Goal: Task Accomplishment & Management: Use online tool/utility

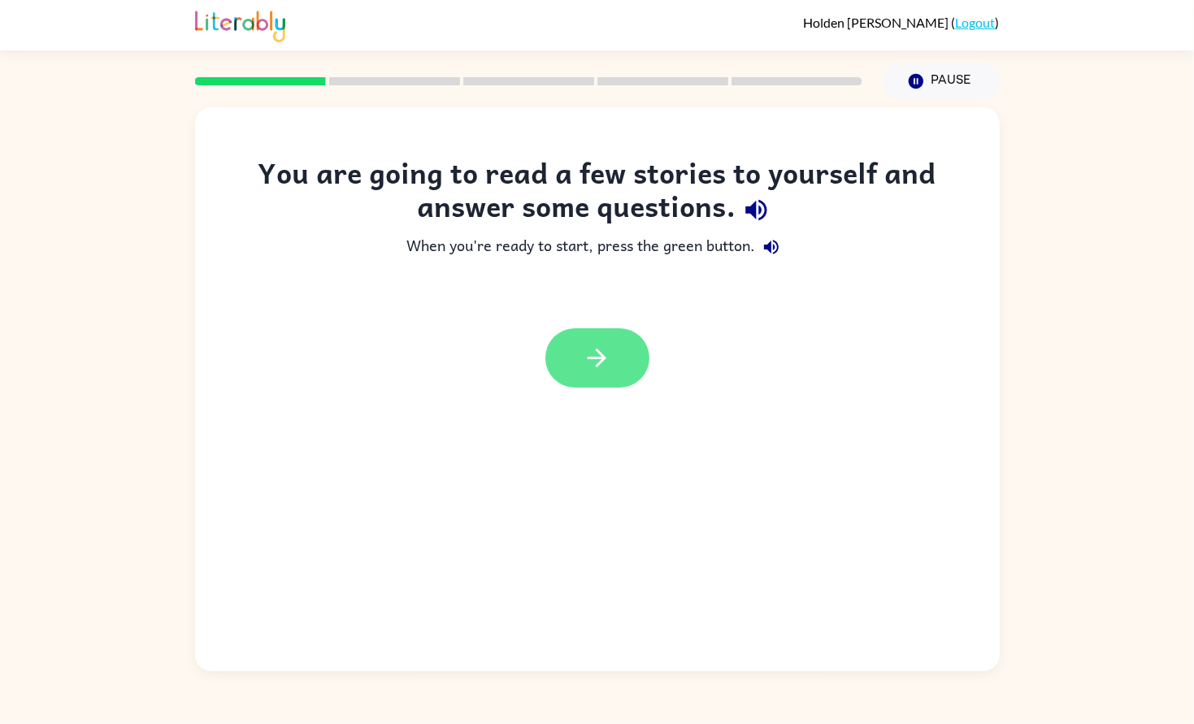
click at [592, 360] on icon "button" at bounding box center [597, 358] width 28 height 28
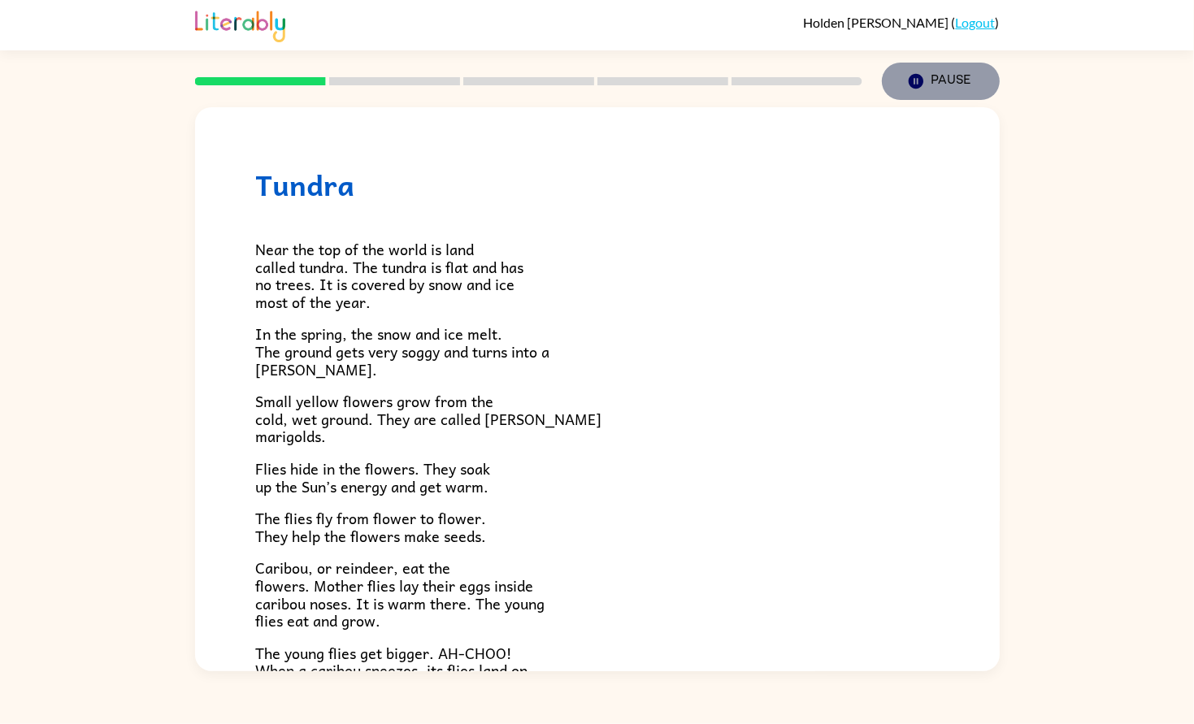
click at [917, 75] on icon "button" at bounding box center [915, 81] width 15 height 15
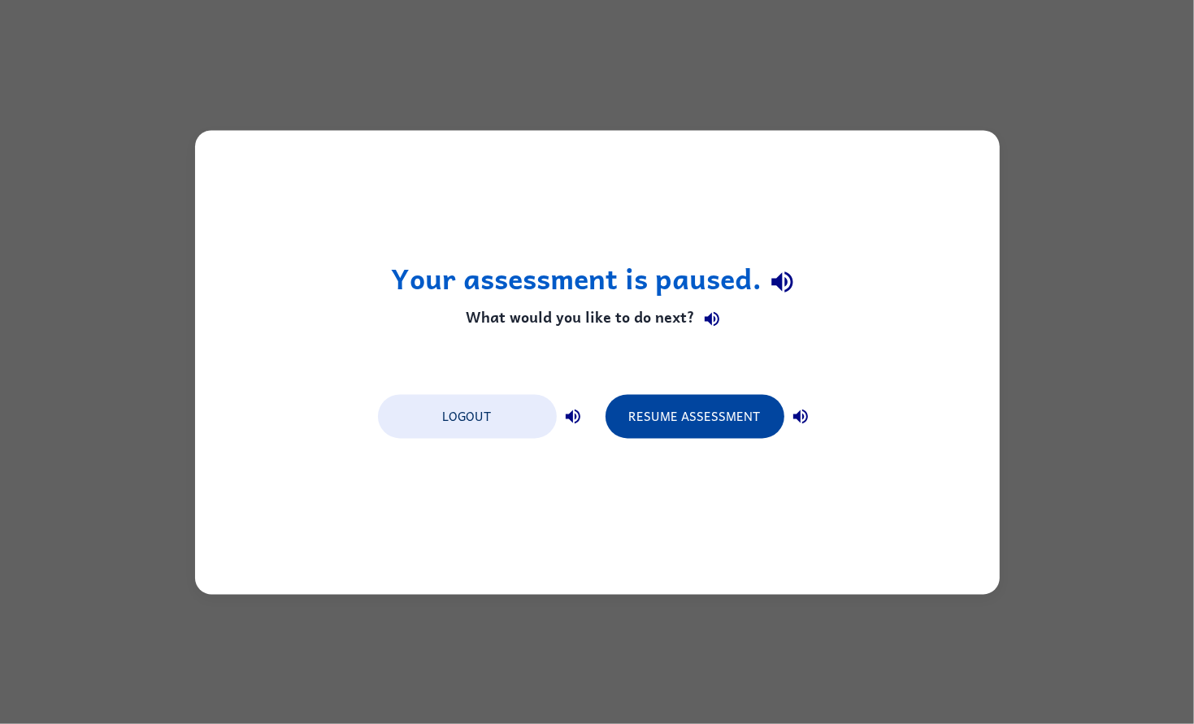
click at [681, 423] on button "Resume Assessment" at bounding box center [694, 416] width 179 height 44
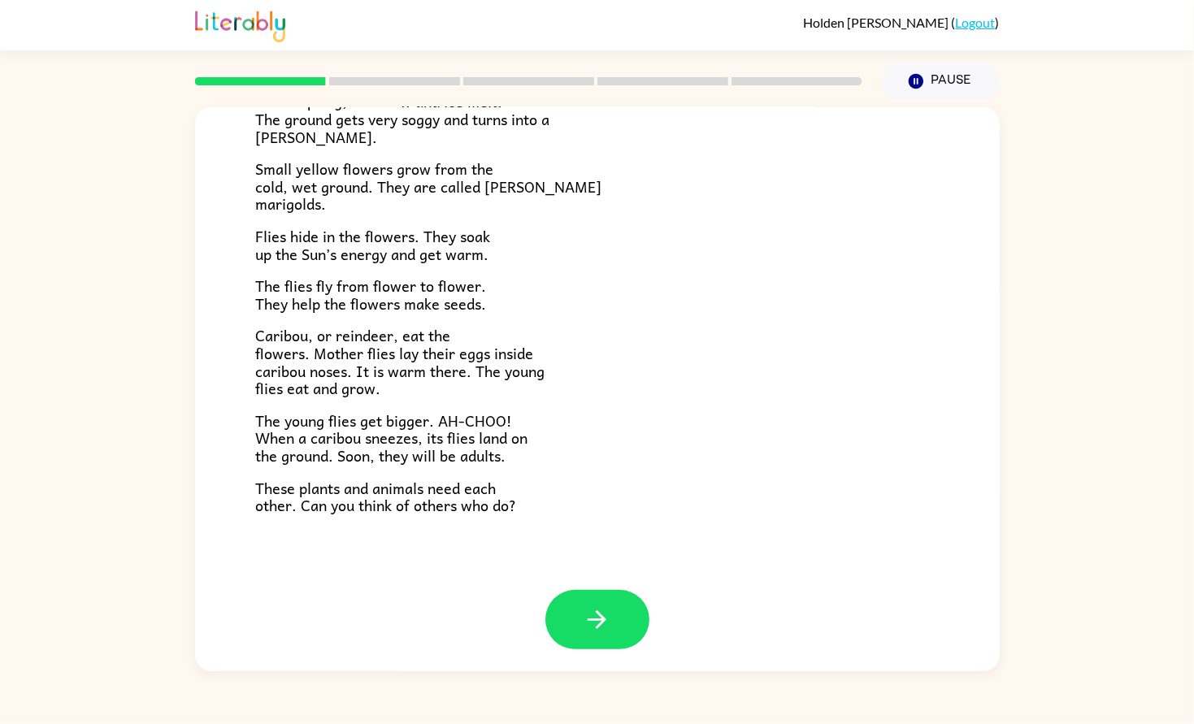
scroll to position [231, 0]
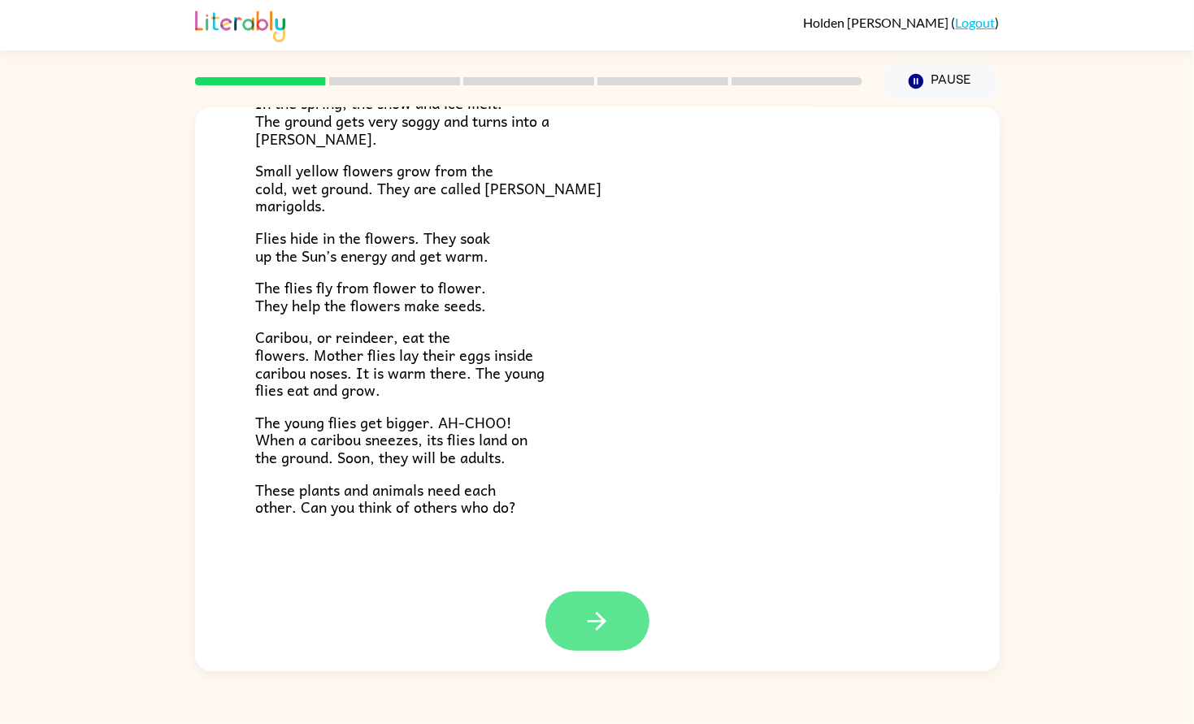
click at [584, 614] on icon "button" at bounding box center [597, 621] width 28 height 28
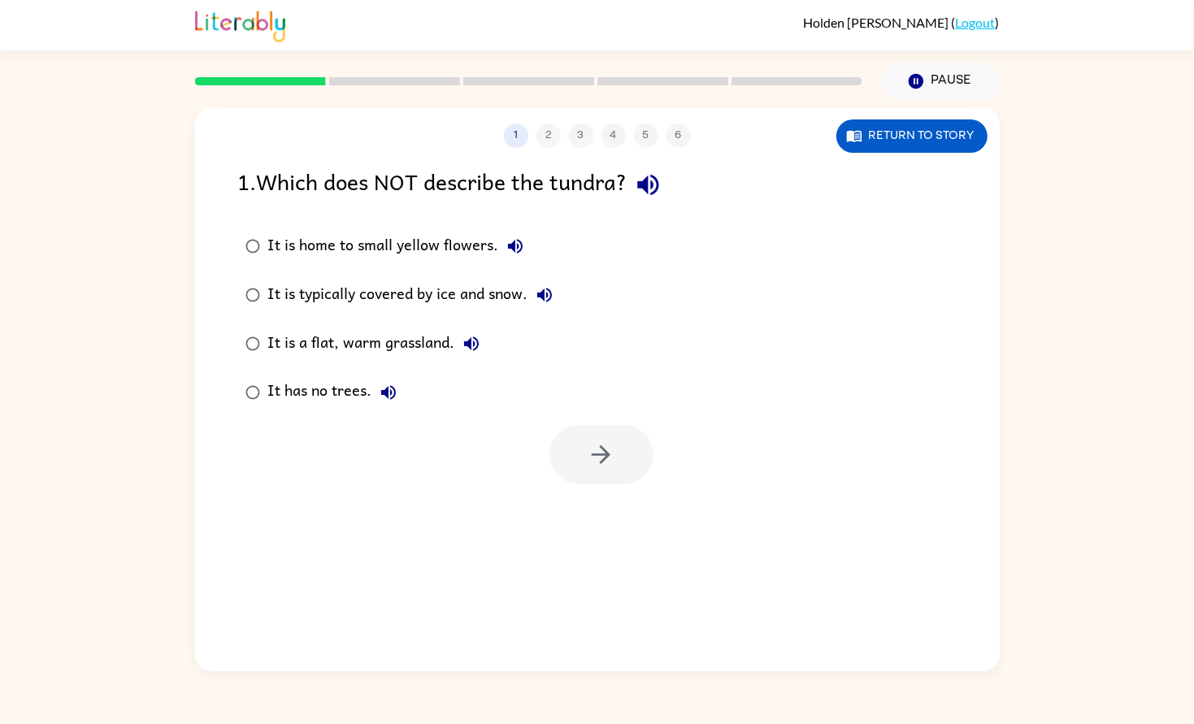
scroll to position [0, 0]
click at [564, 454] on button "button" at bounding box center [601, 454] width 104 height 59
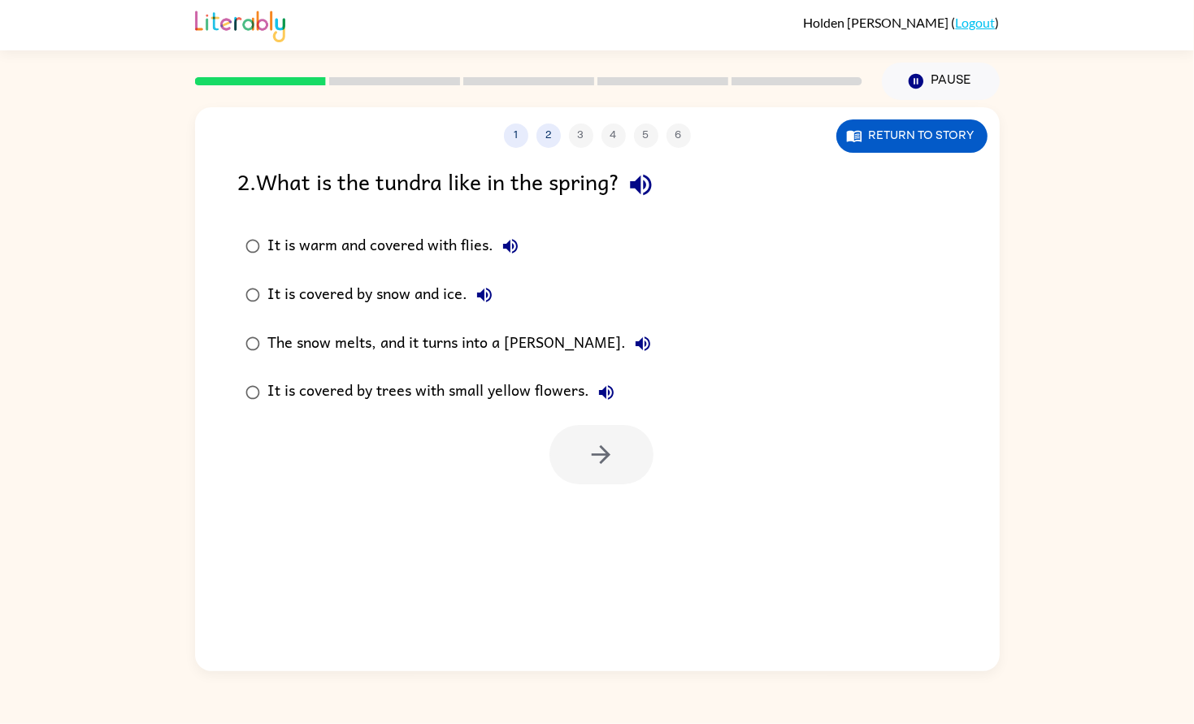
click at [383, 348] on div "The snow melts, and it turns into a [PERSON_NAME]." at bounding box center [463, 344] width 391 height 33
click at [561, 461] on button "button" at bounding box center [601, 454] width 104 height 59
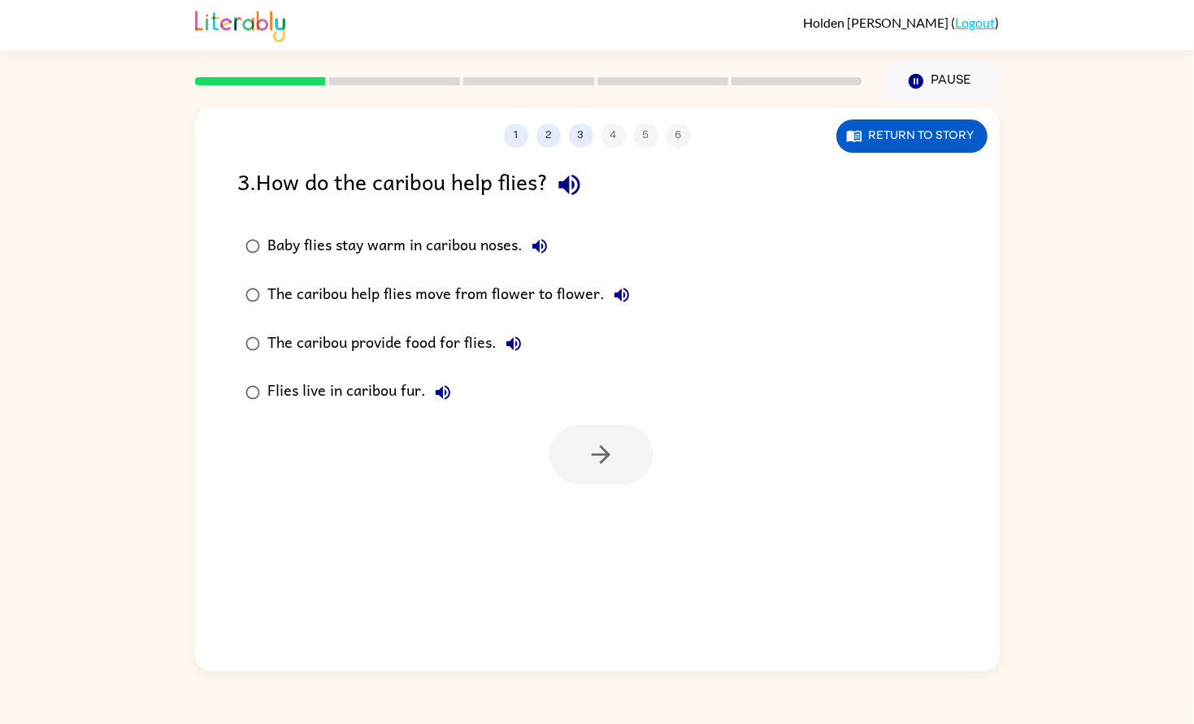
click at [518, 249] on div "Baby flies stay warm in caribou noses." at bounding box center [412, 246] width 288 height 33
click at [523, 291] on div "The caribou help flies move from flower to flower." at bounding box center [453, 295] width 370 height 33
click at [602, 445] on icon "button" at bounding box center [601, 454] width 28 height 28
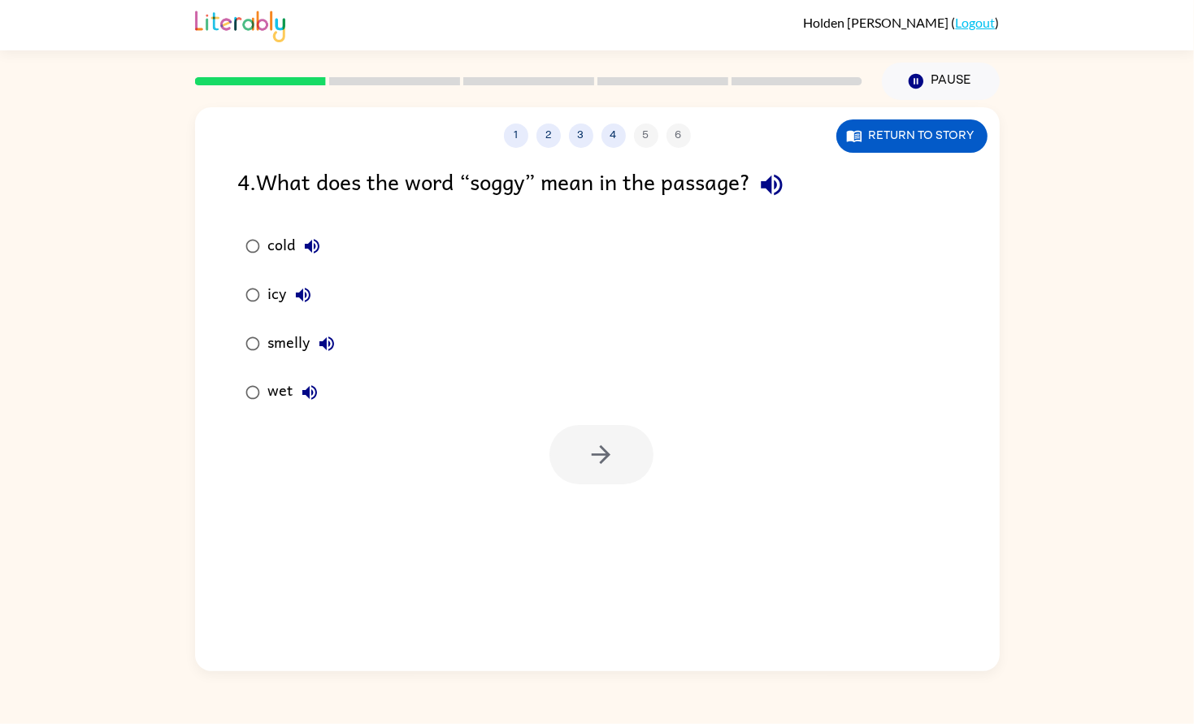
click at [287, 401] on div "wet" at bounding box center [297, 392] width 58 height 33
click at [610, 455] on icon "button" at bounding box center [601, 454] width 19 height 19
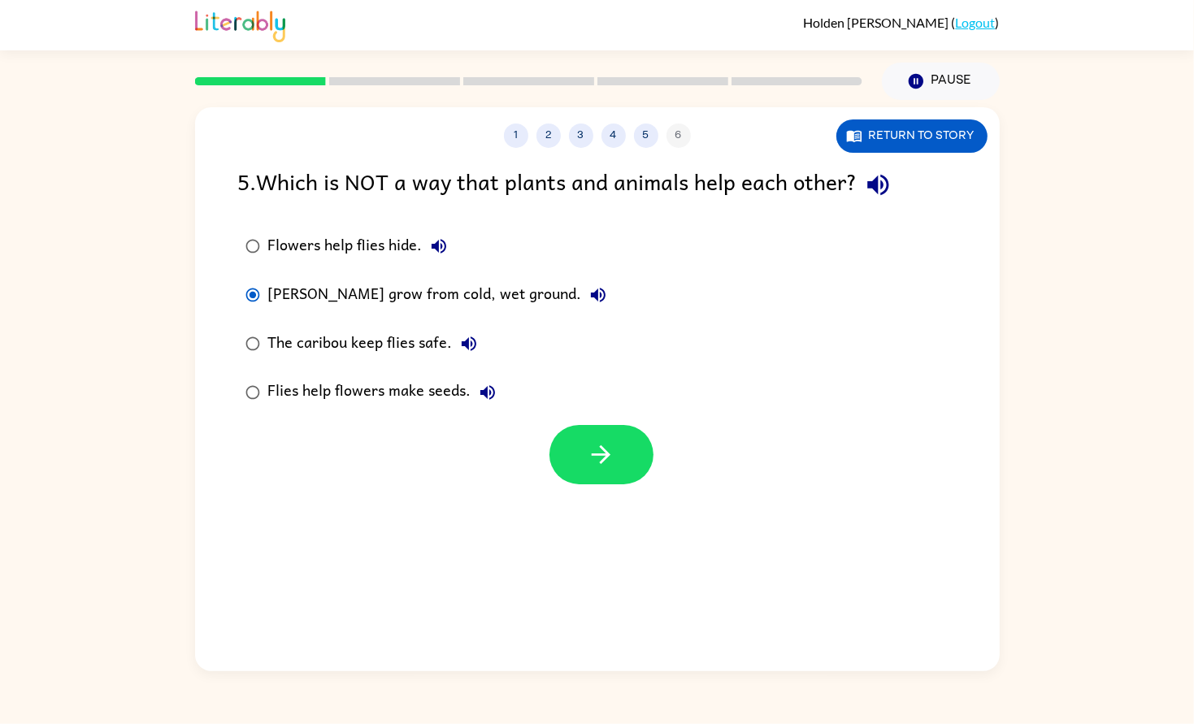
click at [603, 493] on div "1 2 3 4 5 6 Return to story 5 . Which is NOT a way that plants and animals help…" at bounding box center [597, 389] width 805 height 564
click at [599, 467] on icon "button" at bounding box center [601, 454] width 28 height 28
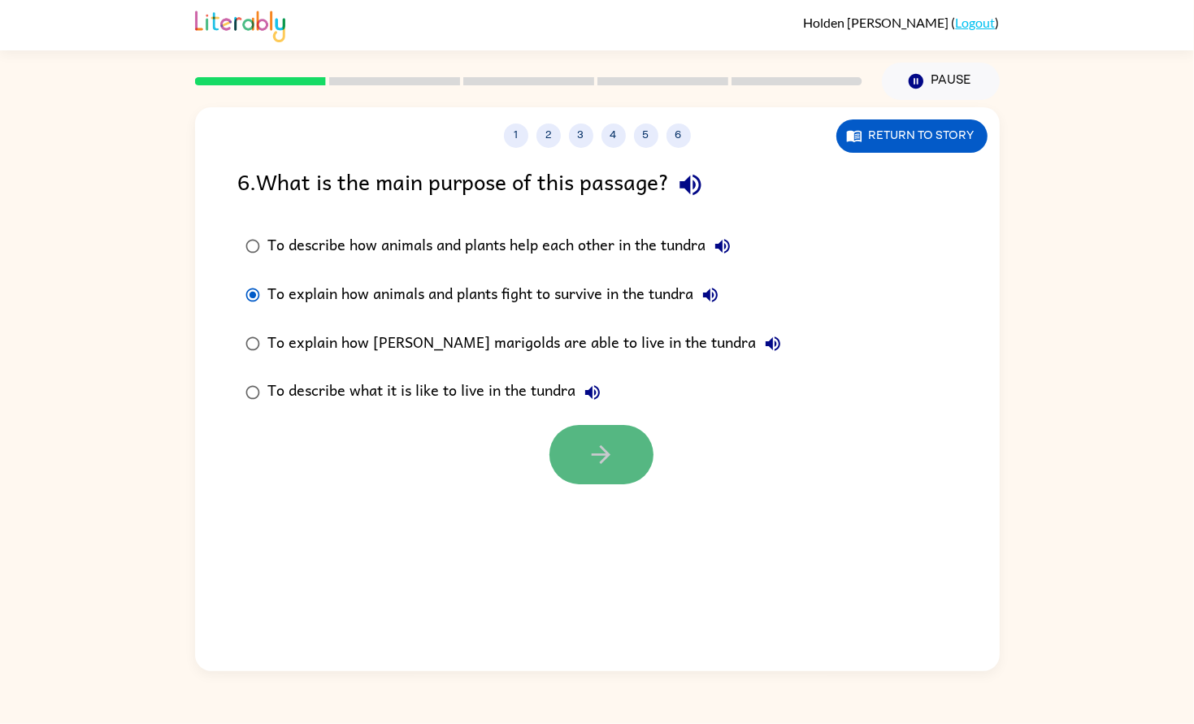
click at [606, 476] on button "button" at bounding box center [601, 454] width 104 height 59
click at [575, 443] on div at bounding box center [601, 454] width 104 height 59
